Goal: Information Seeking & Learning: Learn about a topic

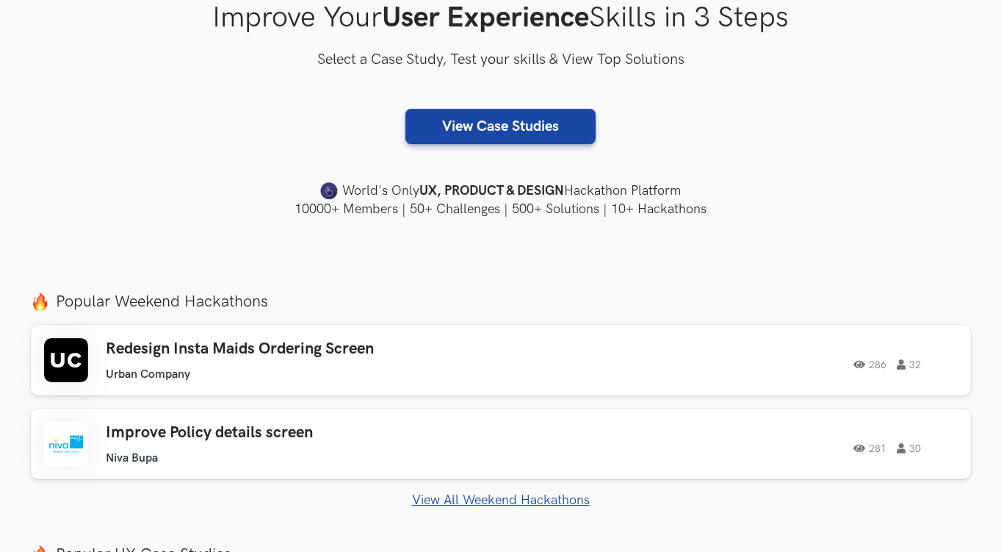
scroll to position [284, 0]
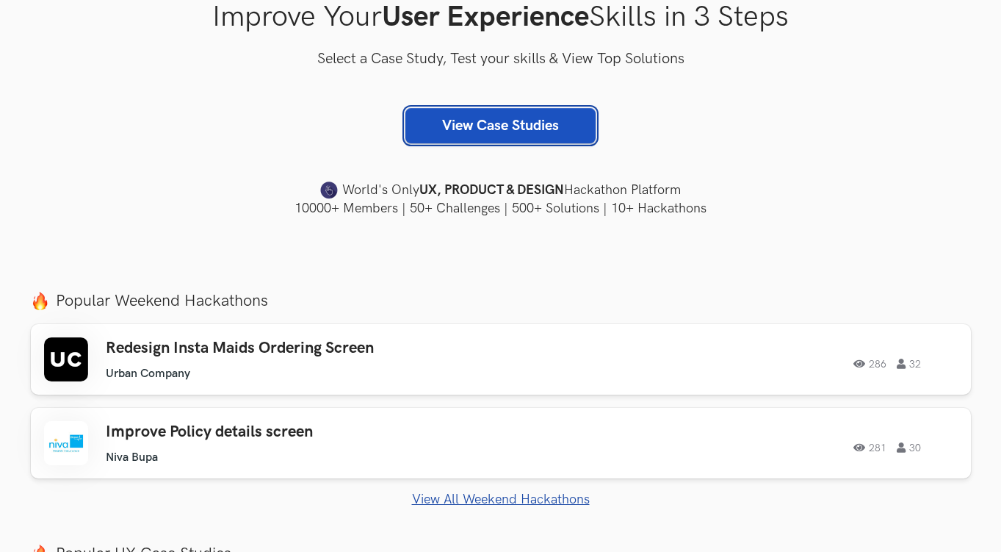
click at [500, 133] on link "View Case Studies" at bounding box center [500, 125] width 190 height 35
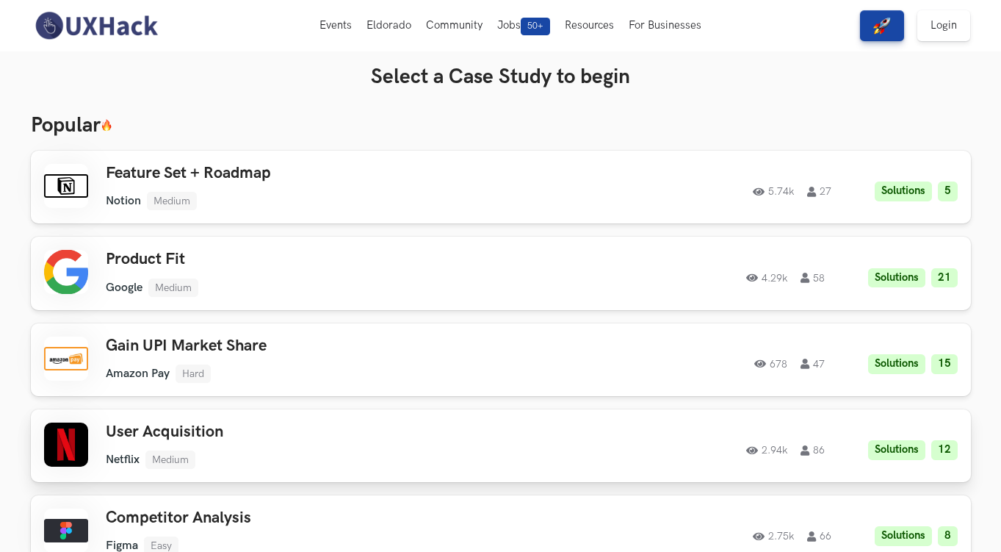
click at [472, 422] on h3 "User Acquisition" at bounding box center [314, 431] width 417 height 19
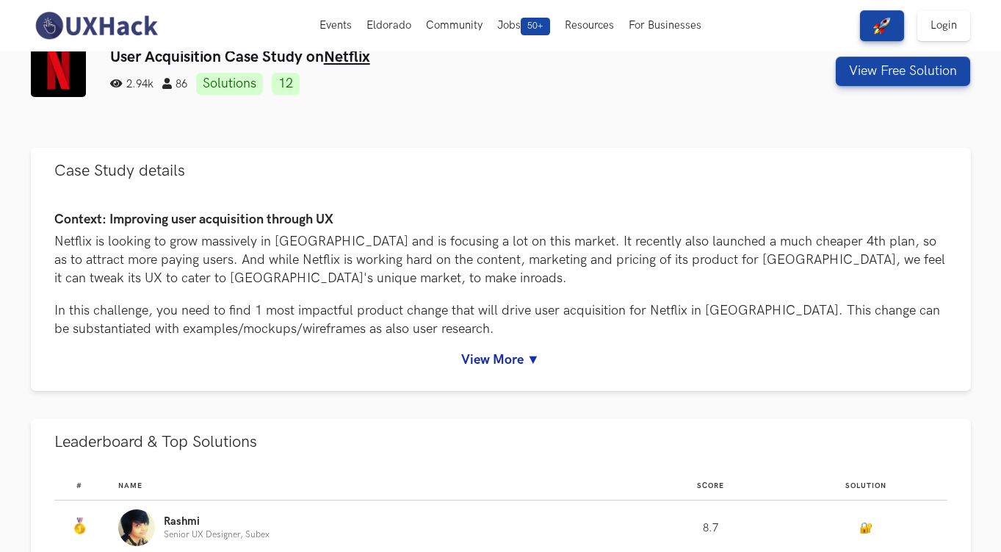
scroll to position [52, 0]
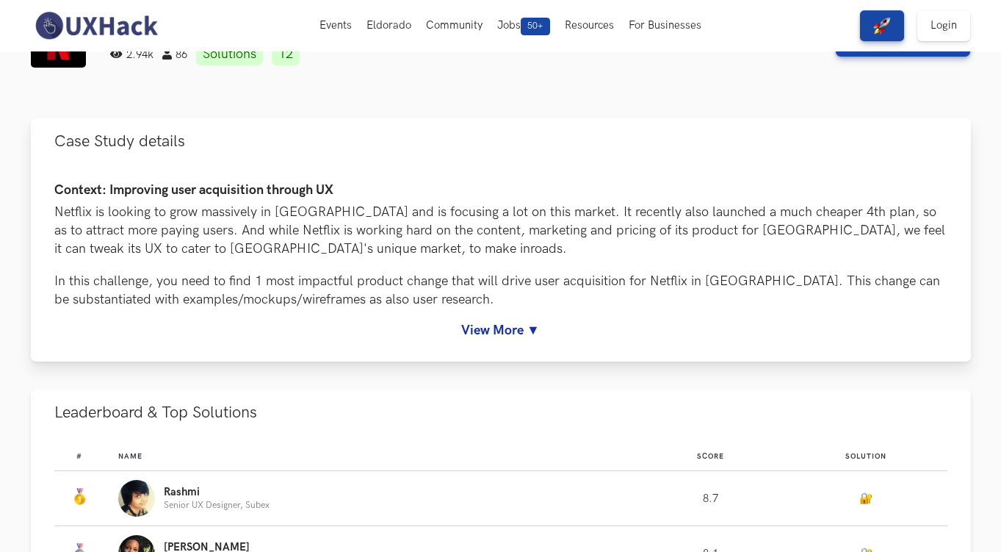
click at [500, 322] on link "View More ▼" at bounding box center [500, 329] width 893 height 15
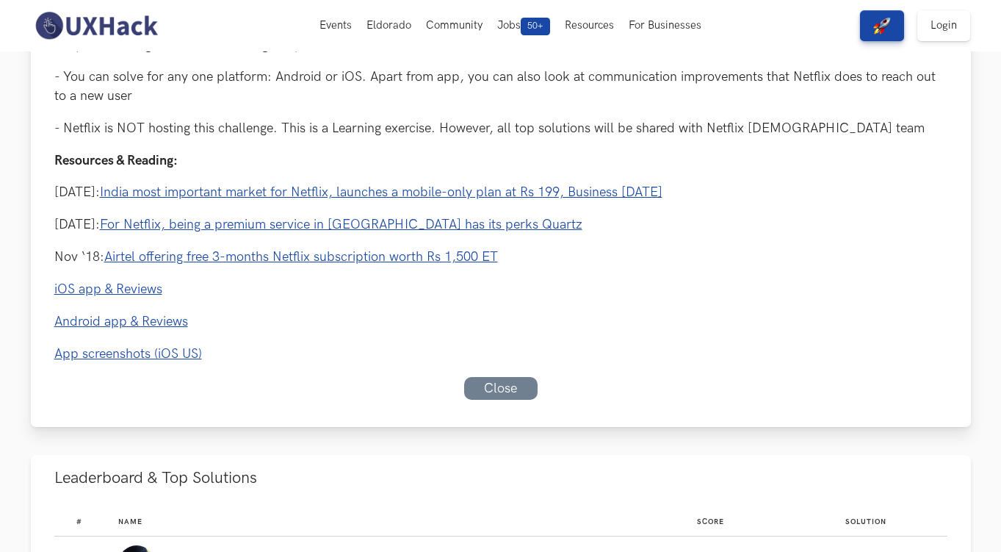
scroll to position [0, 0]
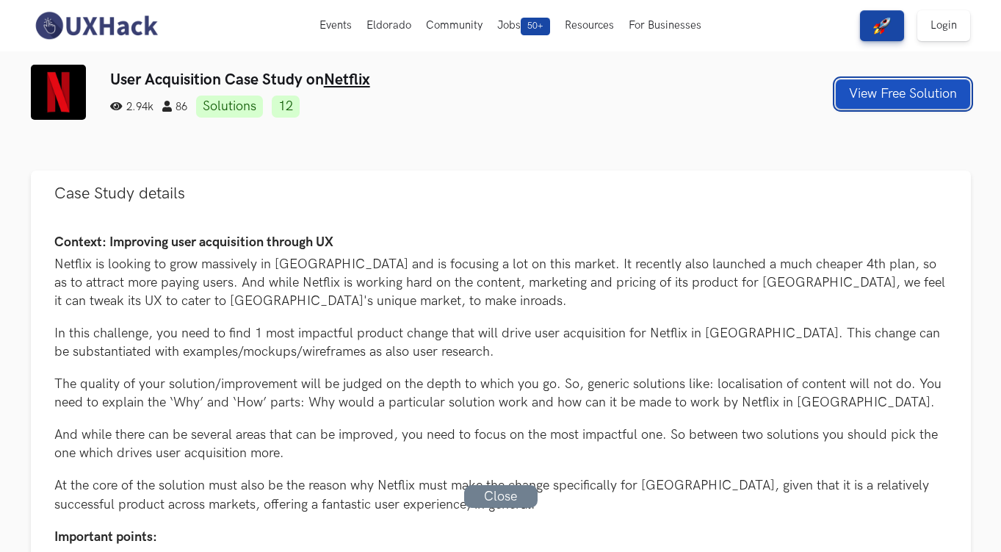
click at [868, 97] on button "View Free Solution" at bounding box center [903, 93] width 134 height 29
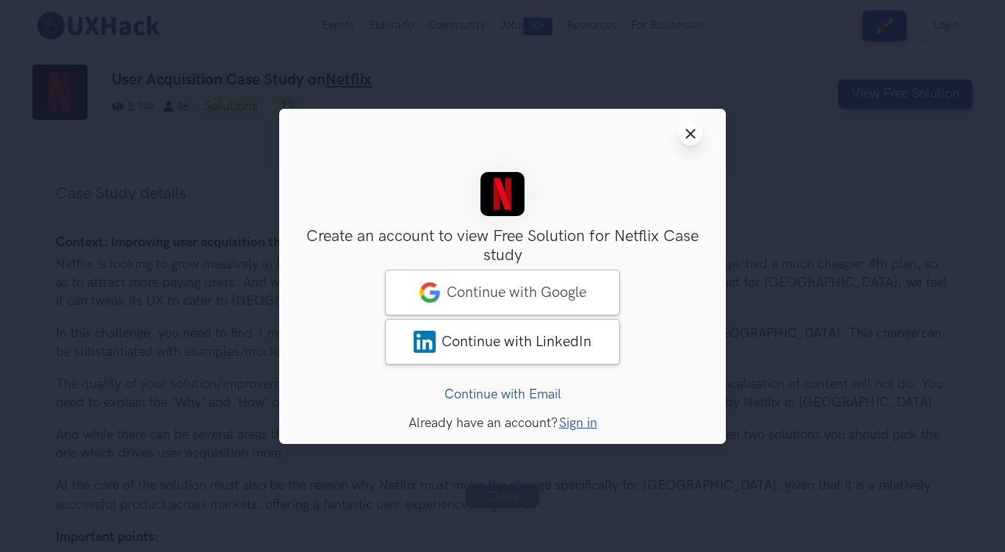
click at [695, 131] on icon "Close modal window" at bounding box center [691, 134] width 12 height 12
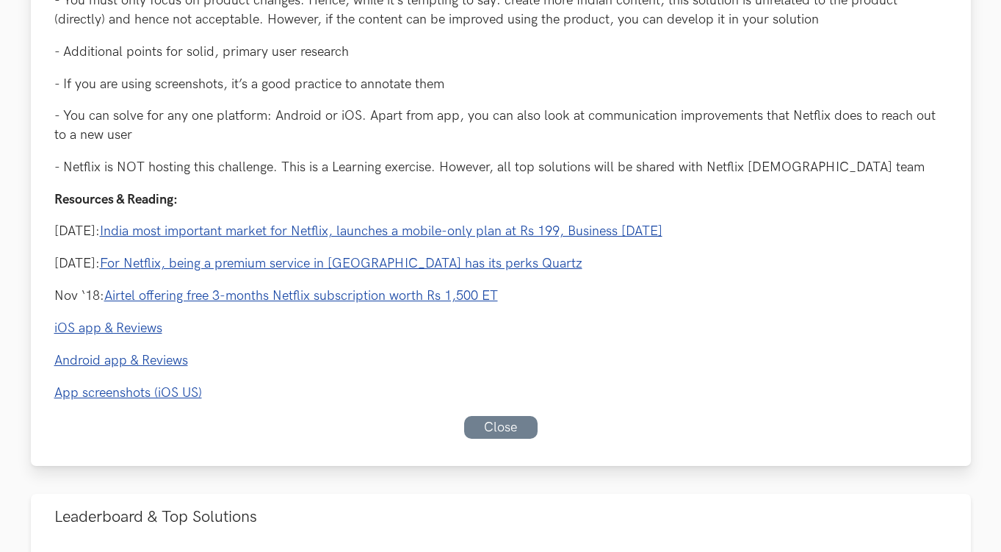
scroll to position [599, 0]
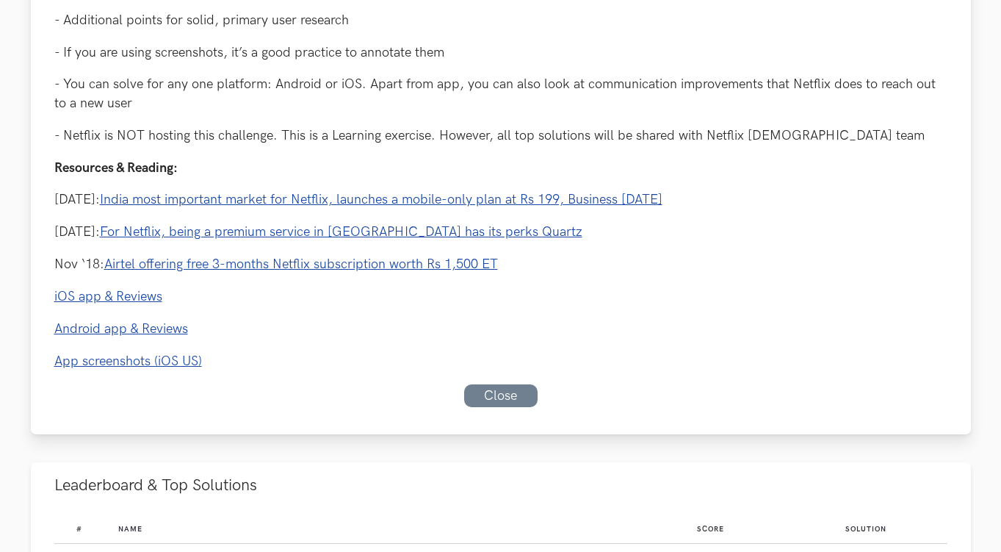
click at [366, 207] on p "24 Jul: India most important market for Netflix, launches a mobile-only plan at…" at bounding box center [500, 199] width 893 height 18
click at [359, 200] on link "India most important market for Netflix, launches a mobile-only plan at Rs 199,…" at bounding box center [381, 199] width 563 height 15
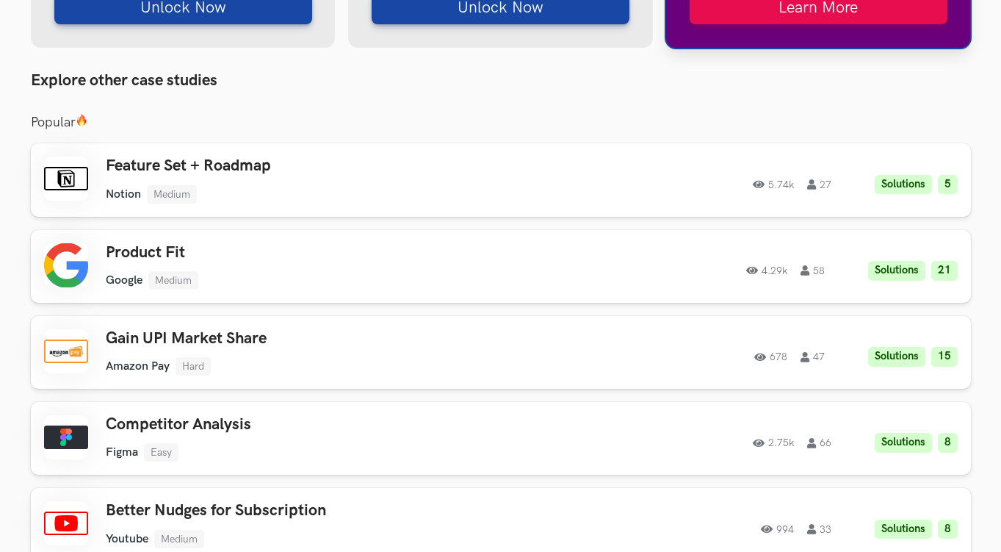
scroll to position [2157, 0]
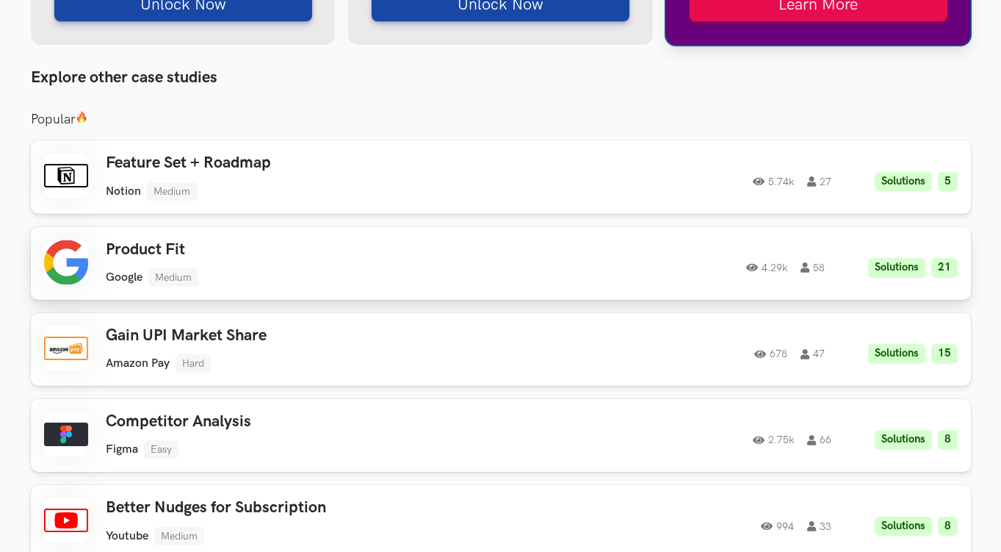
click at [375, 240] on h3 "Product Fit" at bounding box center [314, 249] width 417 height 19
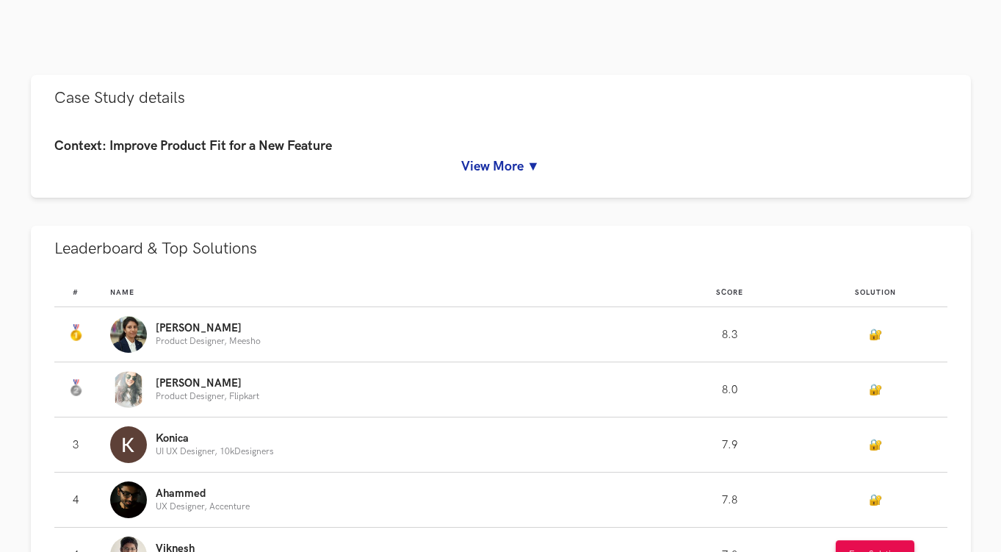
scroll to position [627, 0]
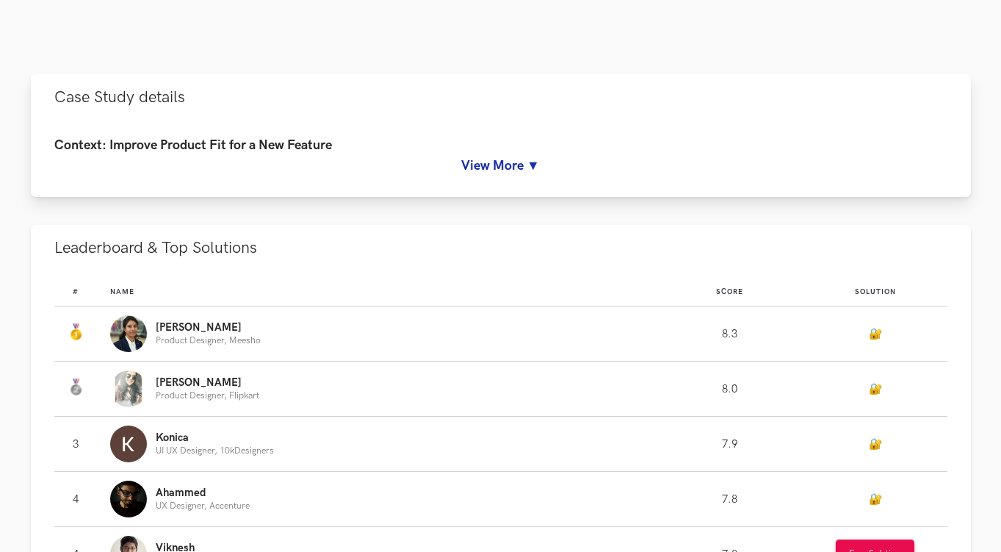
click at [552, 143] on h4 "Context: Improve Product Fit for a New Feature" at bounding box center [500, 145] width 893 height 15
click at [514, 163] on link "View More ▼" at bounding box center [500, 165] width 893 height 15
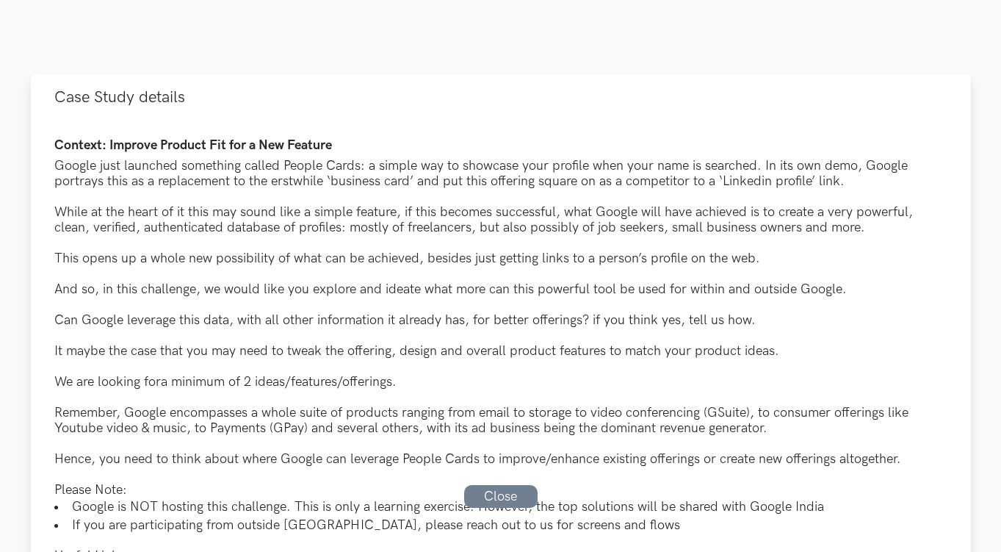
click at [300, 182] on div "Google just launched something called People Cards: a simple way to showcase yo…" at bounding box center [500, 173] width 893 height 31
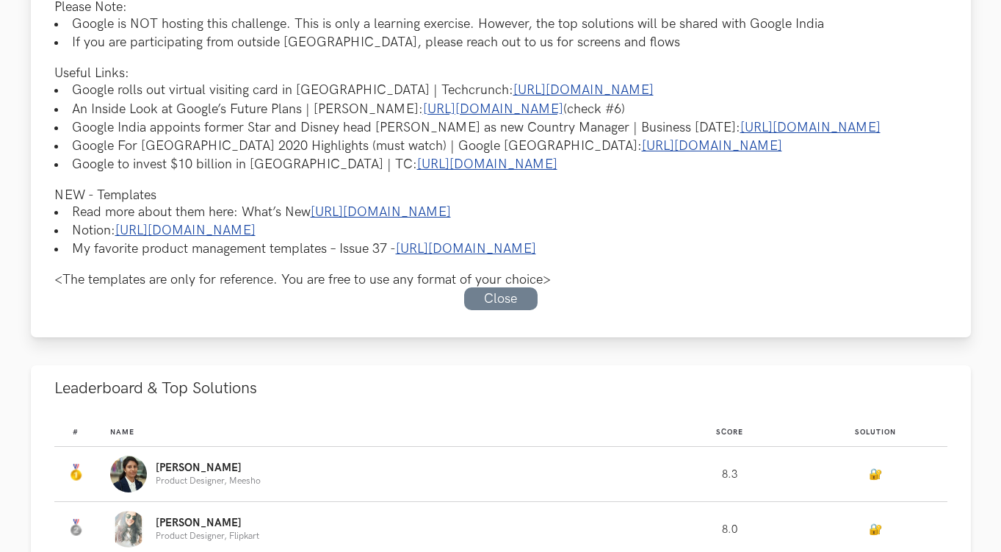
scroll to position [1110, 0]
